Goal: Transaction & Acquisition: Book appointment/travel/reservation

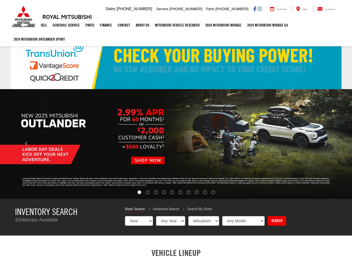
select select "Mitsubishi"
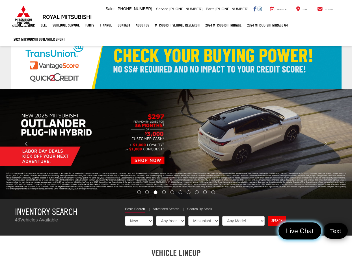
click at [309, 236] on link "Live Chat" at bounding box center [299, 231] width 42 height 17
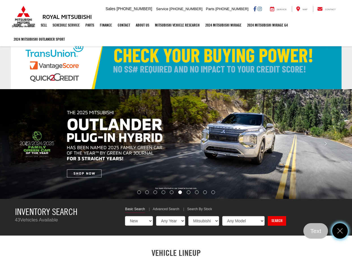
drag, startPoint x: 340, startPoint y: 231, endPoint x: 340, endPoint y: 220, distance: 11.3
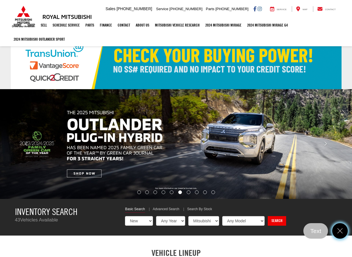
click at [340, 231] on icon "Close" at bounding box center [340, 231] width 8 height 8
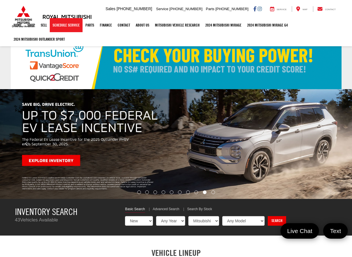
click at [61, 27] on link "Schedule Service" at bounding box center [66, 25] width 33 height 14
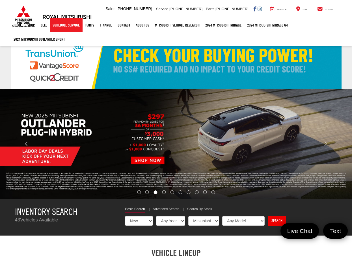
click at [70, 26] on link "Schedule Service" at bounding box center [66, 25] width 33 height 14
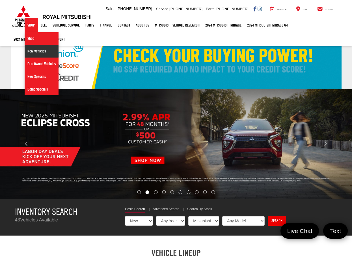
drag, startPoint x: 29, startPoint y: 51, endPoint x: 43, endPoint y: 59, distance: 15.8
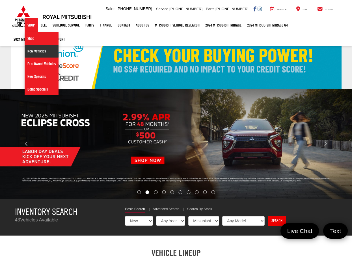
click at [29, 51] on link "New Vehicles" at bounding box center [42, 51] width 34 height 13
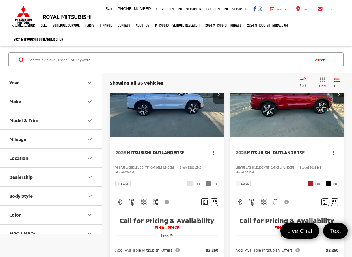
drag, startPoint x: 276, startPoint y: 112, endPoint x: 311, endPoint y: 124, distance: 37.1
click at [276, 112] on img "2025 Mitsubishi Outlander SE 0" at bounding box center [286, 94] width 115 height 86
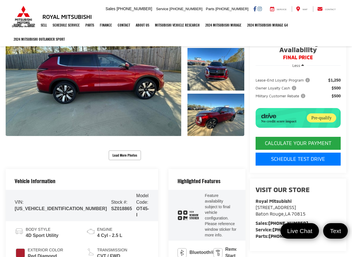
scroll to position [85, 0]
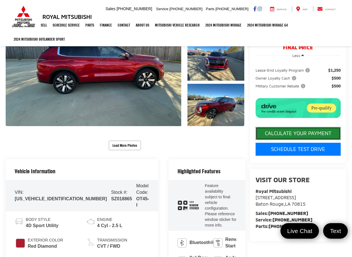
click at [311, 140] on button "CALCULATE YOUR PAYMENT" at bounding box center [297, 133] width 85 height 13
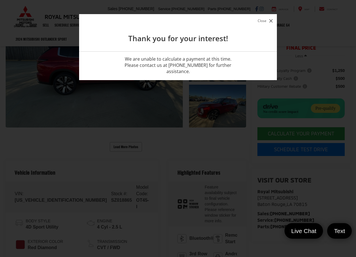
click at [260, 21] on button "Close" at bounding box center [265, 21] width 18 height 8
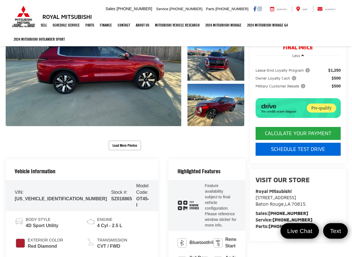
click at [318, 156] on link "Schedule Test Drive" at bounding box center [297, 149] width 85 height 13
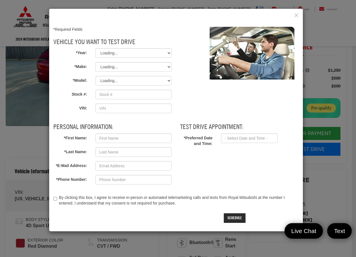
select select
type input "SZ018865"
type input "JA4J3VA88SZ018865"
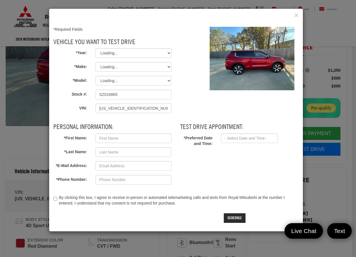
select select "2025"
select select "Mitsubishi"
select select "Outlander"
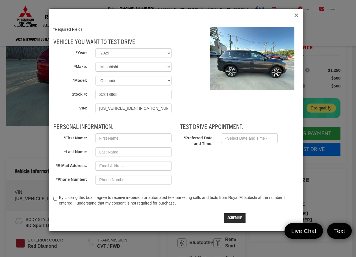
click at [295, 15] on icon "Close" at bounding box center [296, 15] width 5 height 6
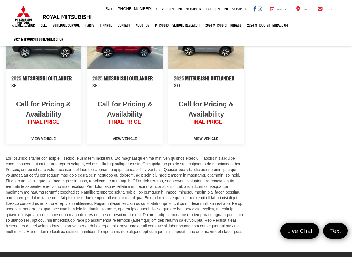
scroll to position [723, 0]
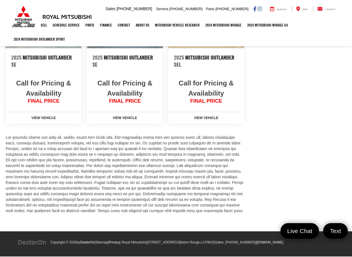
click at [106, 241] on link "Sitemap" at bounding box center [102, 243] width 12 height 4
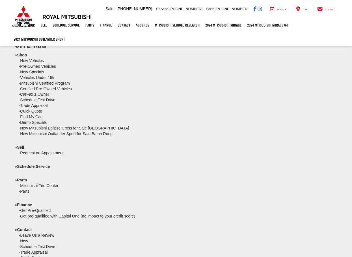
click at [169, 165] on li "» Schedule Service" at bounding box center [176, 167] width 322 height 6
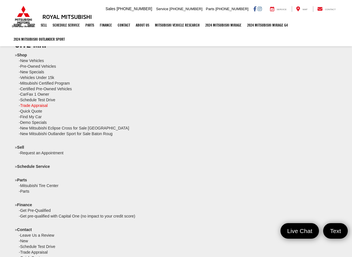
click at [40, 105] on link "Trade Appraisal" at bounding box center [34, 105] width 28 height 5
